Goal: Check status: Check status

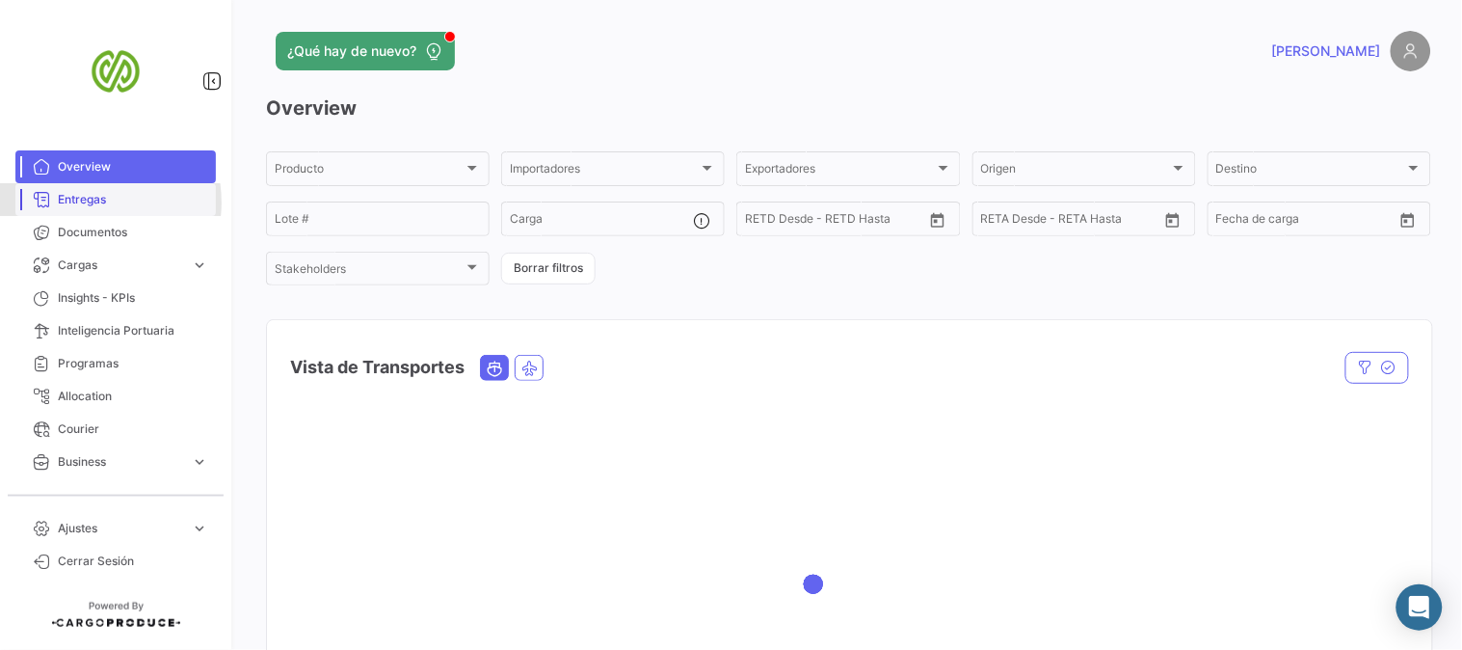
click at [81, 202] on span "Entregas" at bounding box center [133, 199] width 150 height 17
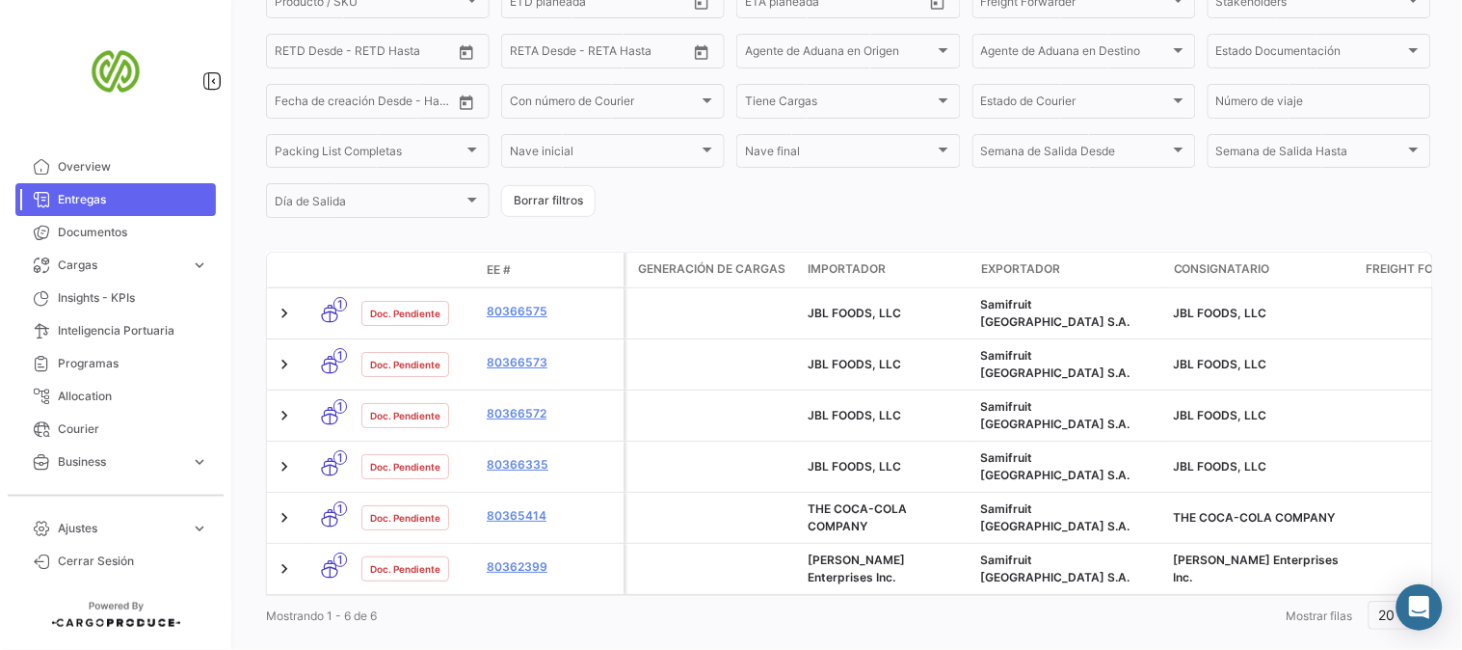
scroll to position [349, 0]
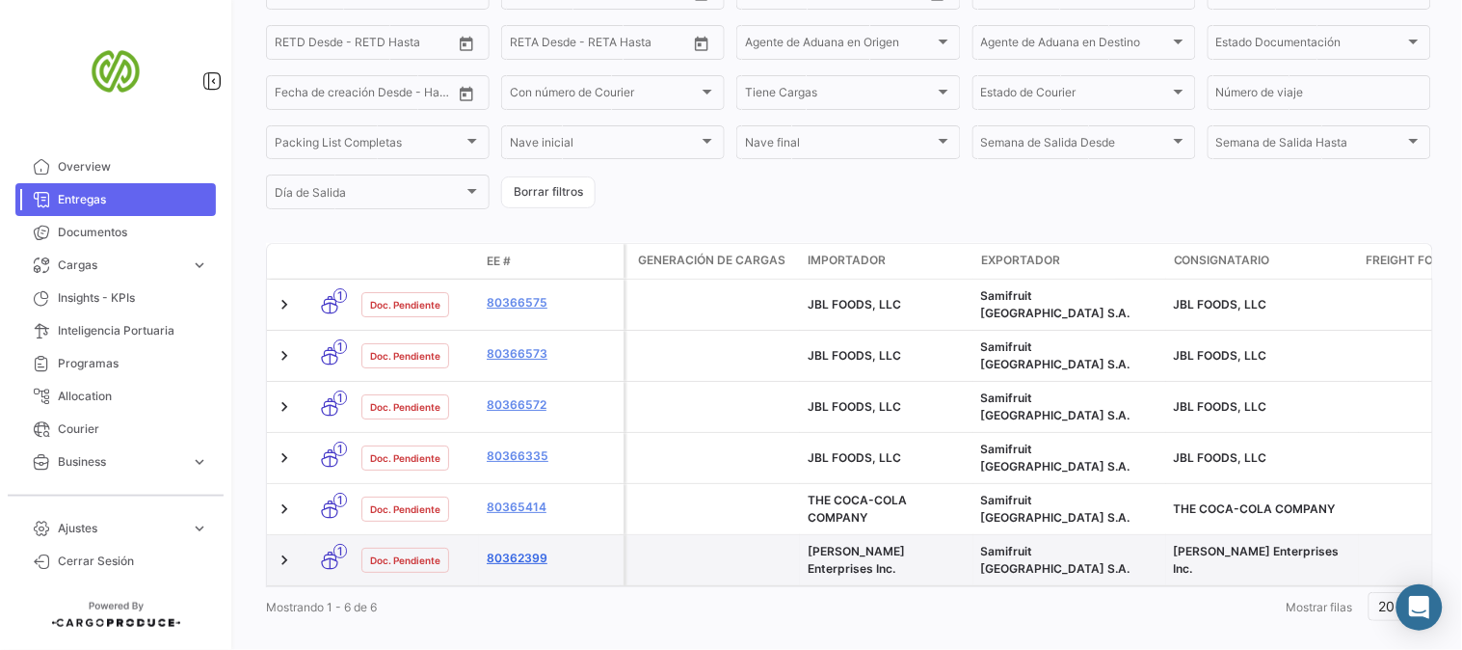
click at [515, 549] on link "80362399" at bounding box center [551, 557] width 129 height 17
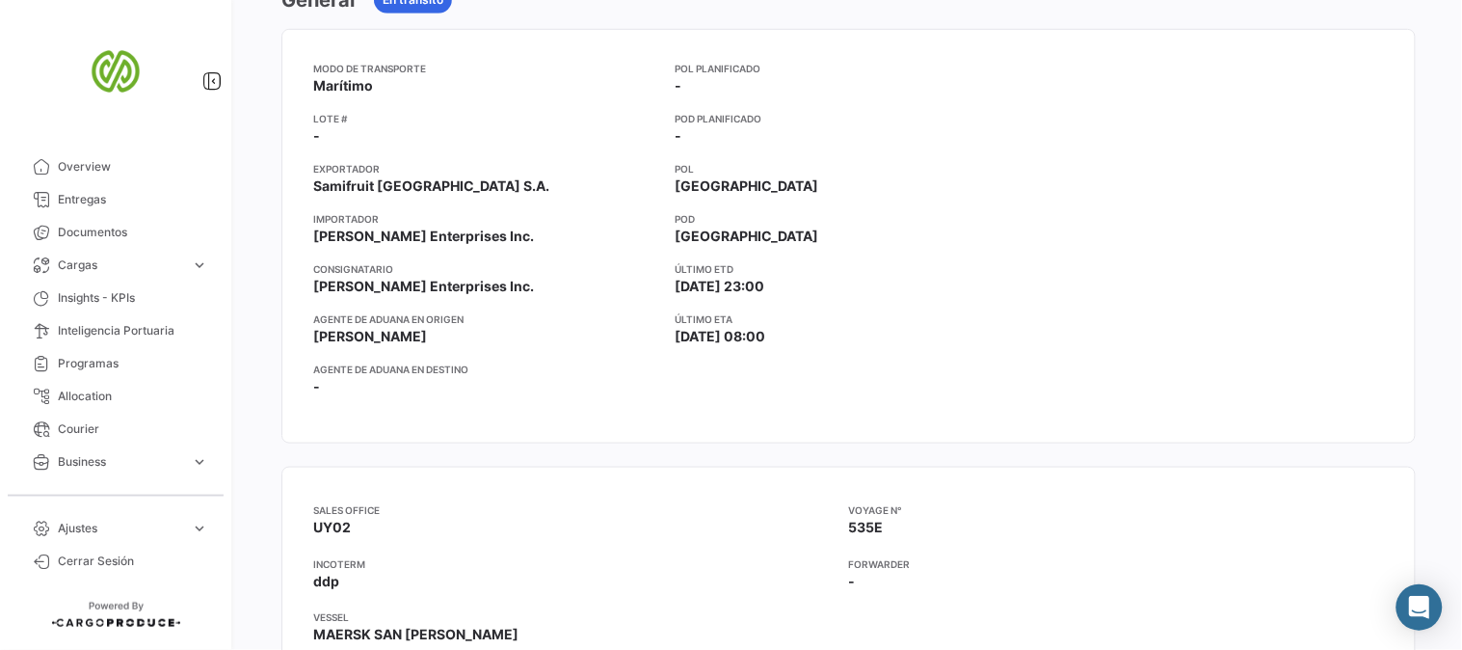
scroll to position [428, 0]
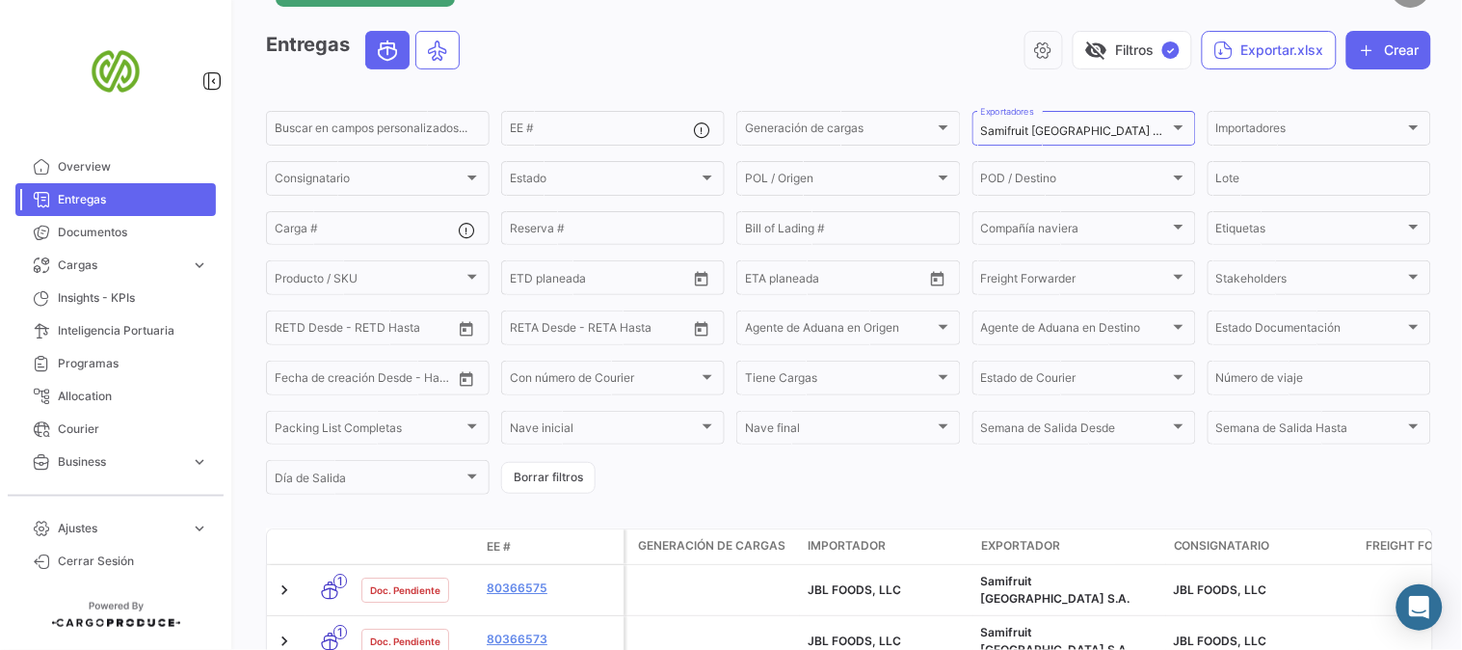
scroll to position [278, 0]
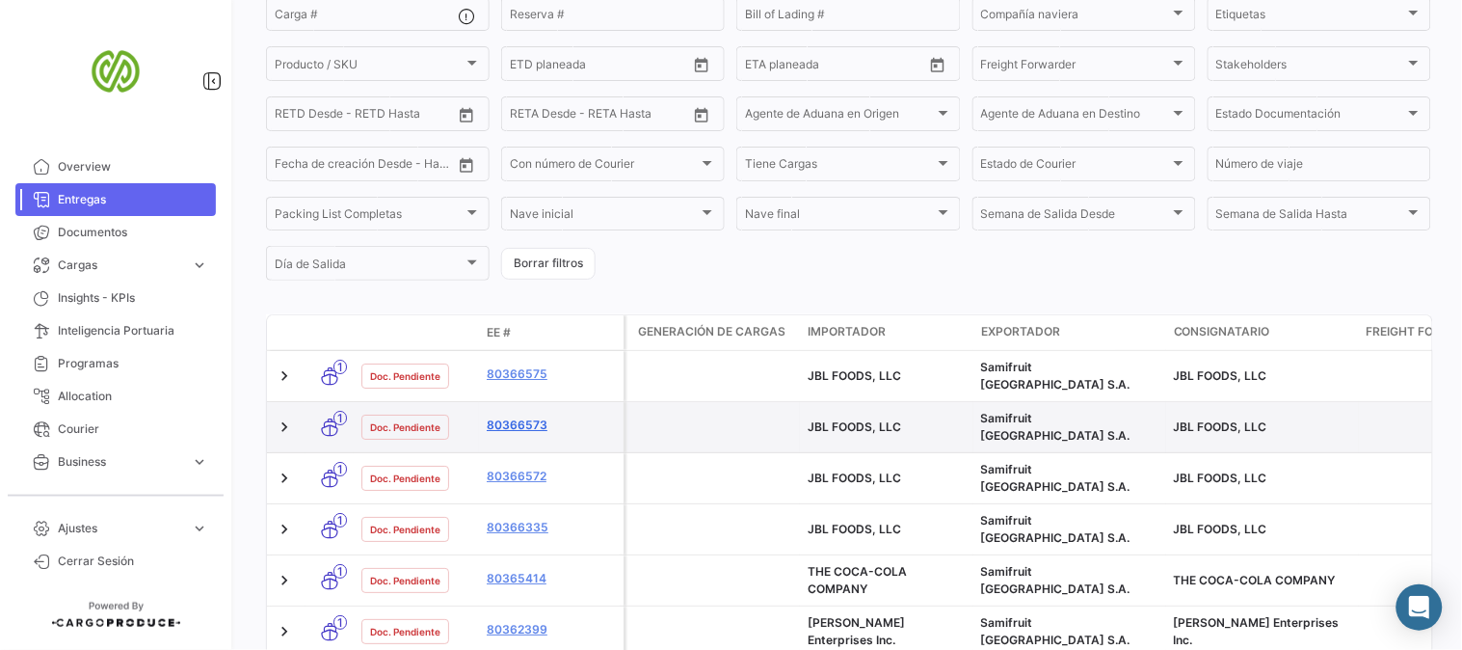
click at [501, 416] on link "80366573" at bounding box center [551, 424] width 129 height 17
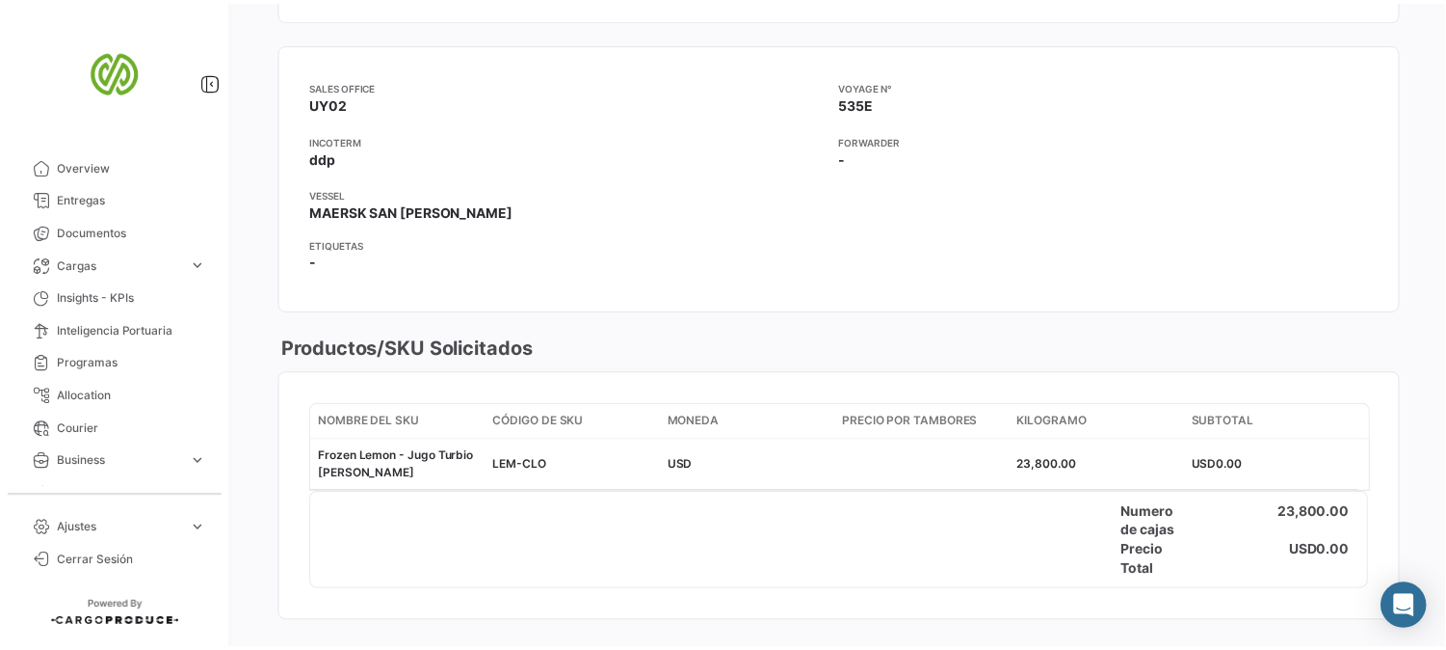
scroll to position [749, 0]
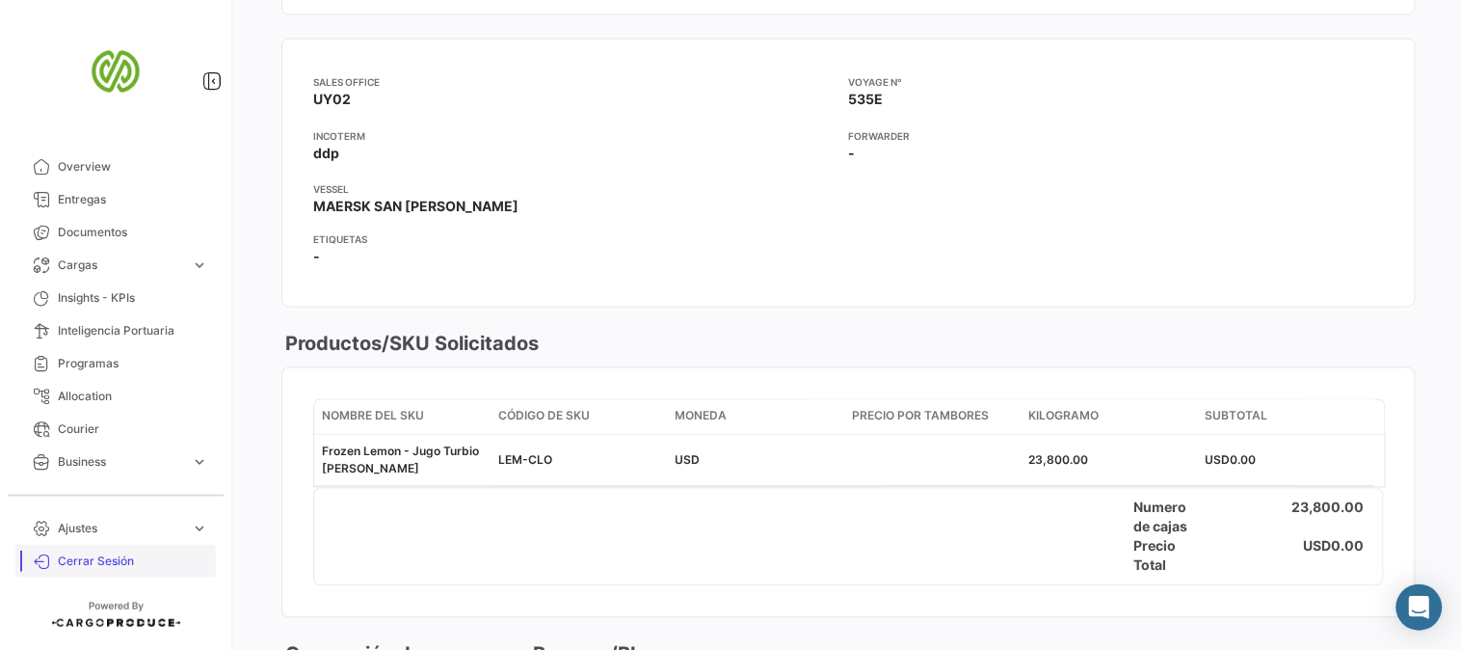
click at [103, 555] on span "Cerrar Sesión" at bounding box center [133, 560] width 150 height 17
